Goal: Information Seeking & Learning: Find specific fact

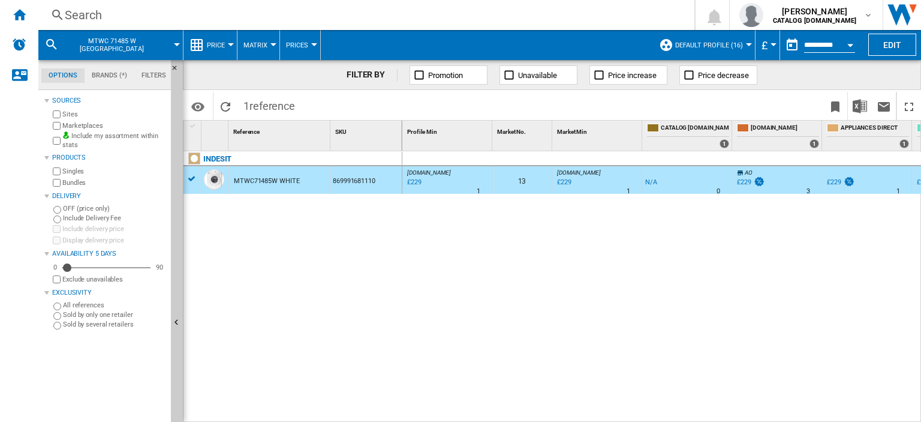
click at [89, 16] on div "Search" at bounding box center [364, 15] width 599 height 17
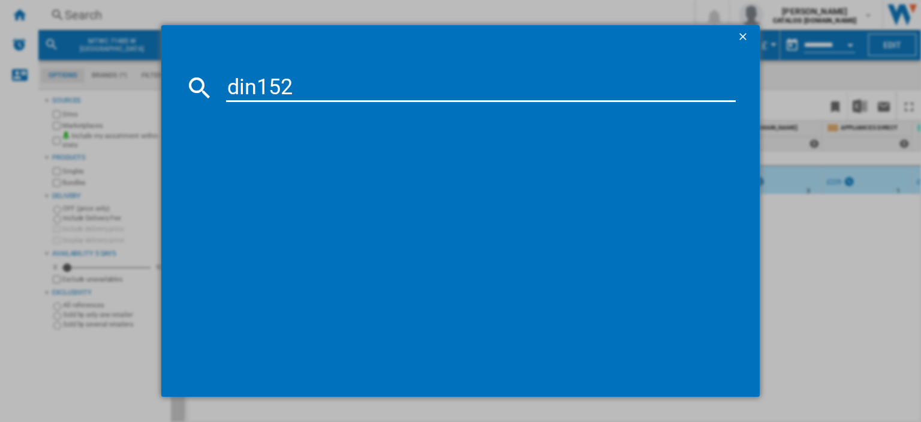
type input "din1520"
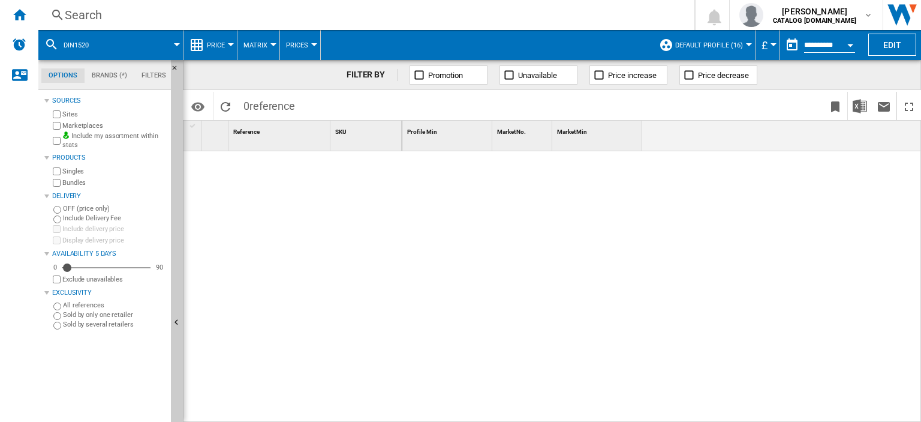
click at [82, 19] on div "Search" at bounding box center [364, 15] width 599 height 17
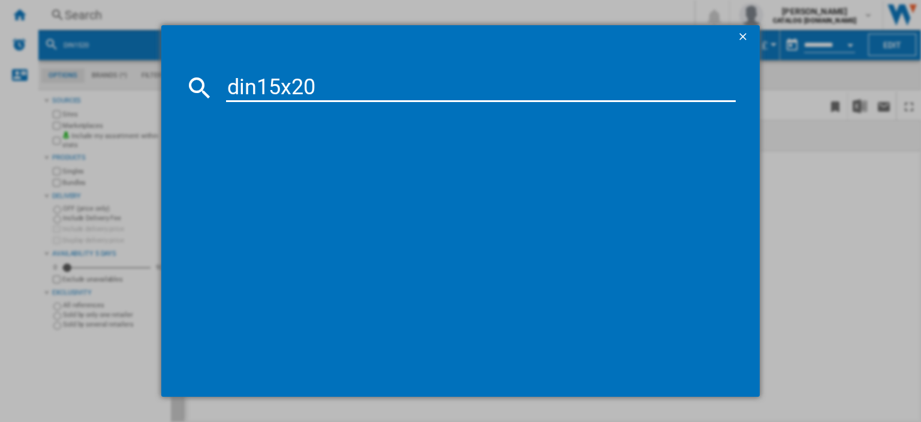
type input "din15x20"
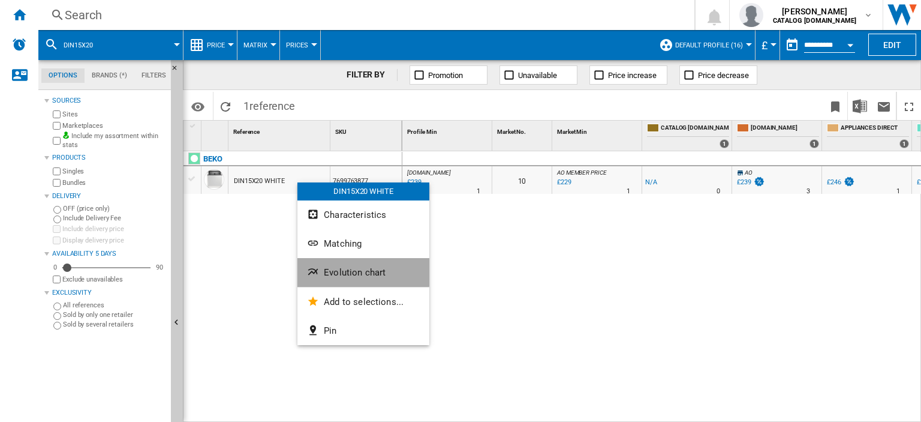
click at [353, 267] on span "Evolution chart" at bounding box center [355, 272] width 62 height 11
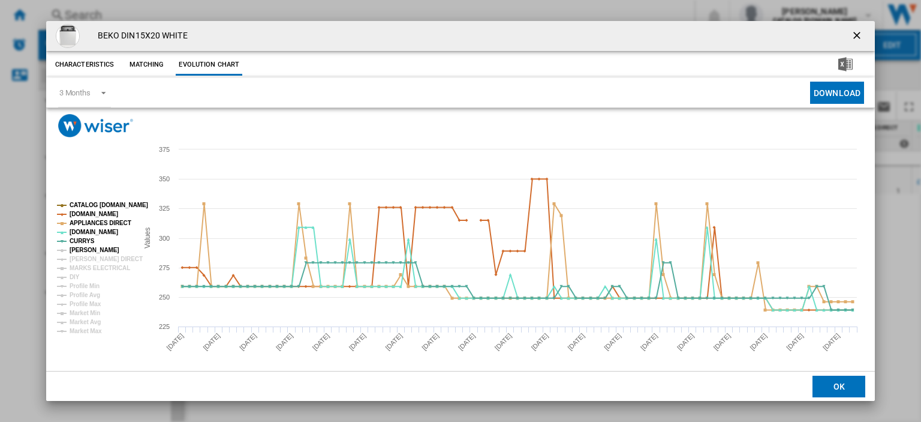
click at [79, 251] on tspan "[PERSON_NAME]" at bounding box center [95, 250] width 50 height 7
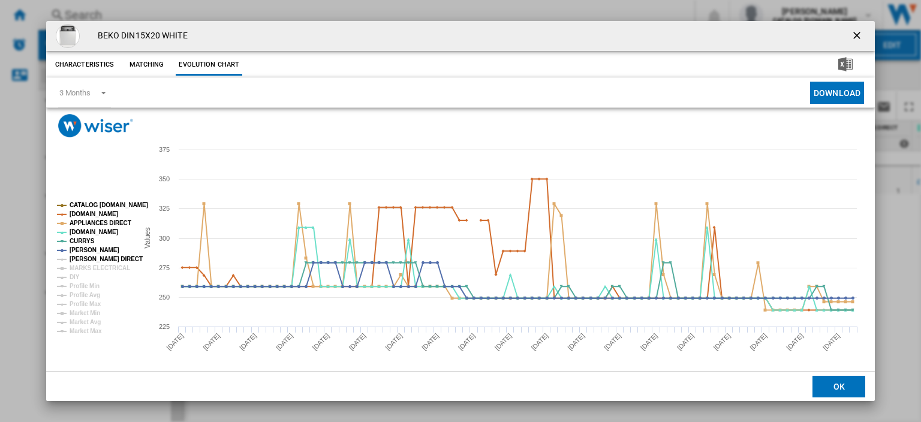
click at [81, 259] on tspan "[PERSON_NAME] DIRECT" at bounding box center [106, 259] width 73 height 7
click at [84, 266] on tspan "MARKS ELECTRICAL" at bounding box center [100, 268] width 61 height 7
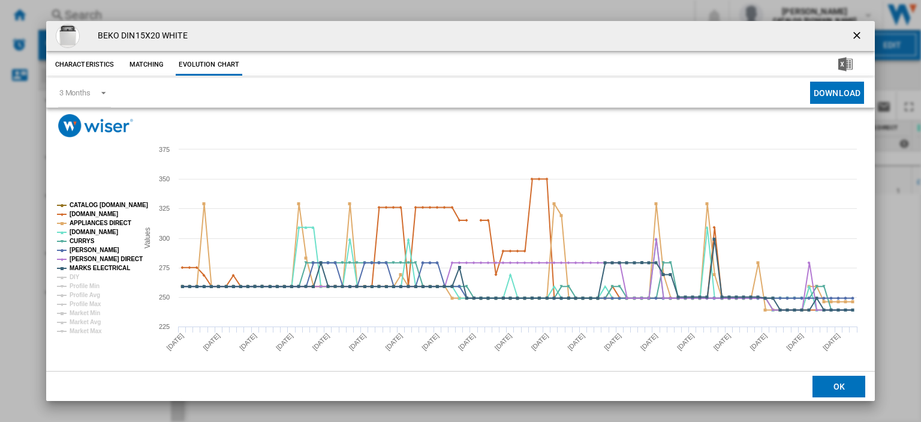
click at [851, 32] on ng-md-icon "getI18NText('BUTTONS.CLOSE_DIALOG')" at bounding box center [858, 36] width 14 height 14
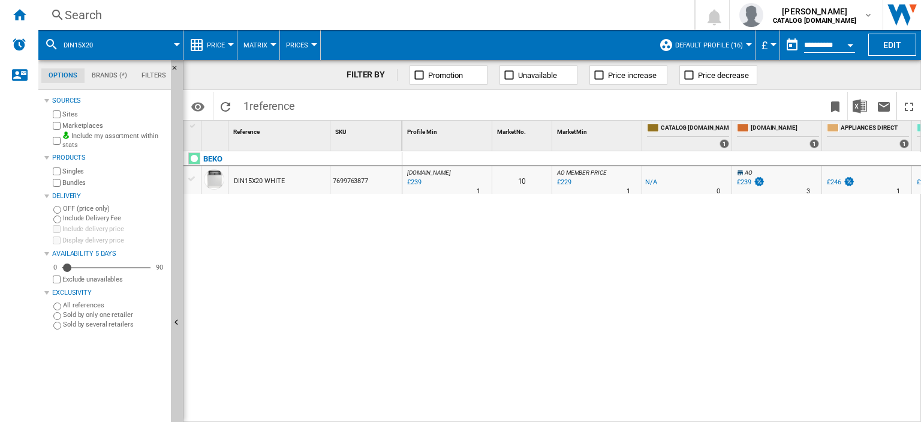
click at [748, 179] on div "£239" at bounding box center [744, 182] width 14 height 8
click at [88, 17] on div "Search" at bounding box center [364, 15] width 599 height 17
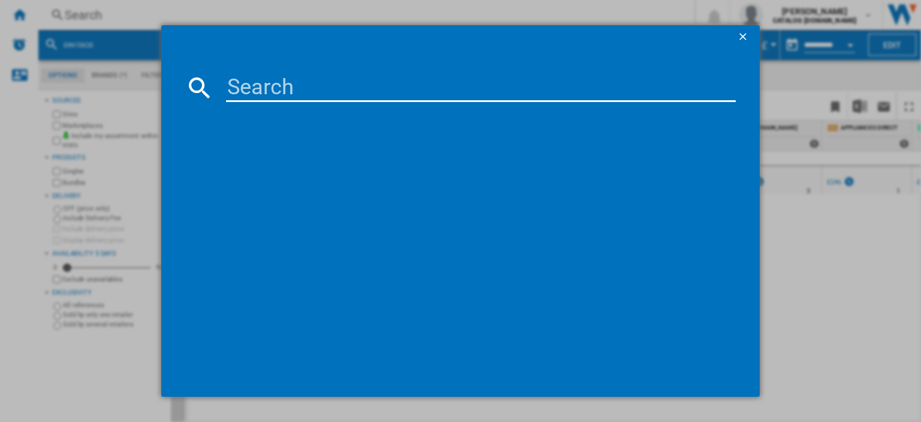
click at [260, 83] on input at bounding box center [481, 87] width 510 height 29
click at [247, 85] on input at bounding box center [481, 87] width 510 height 29
click at [233, 88] on input at bounding box center [481, 87] width 510 height 29
